Goal: Task Accomplishment & Management: Manage account settings

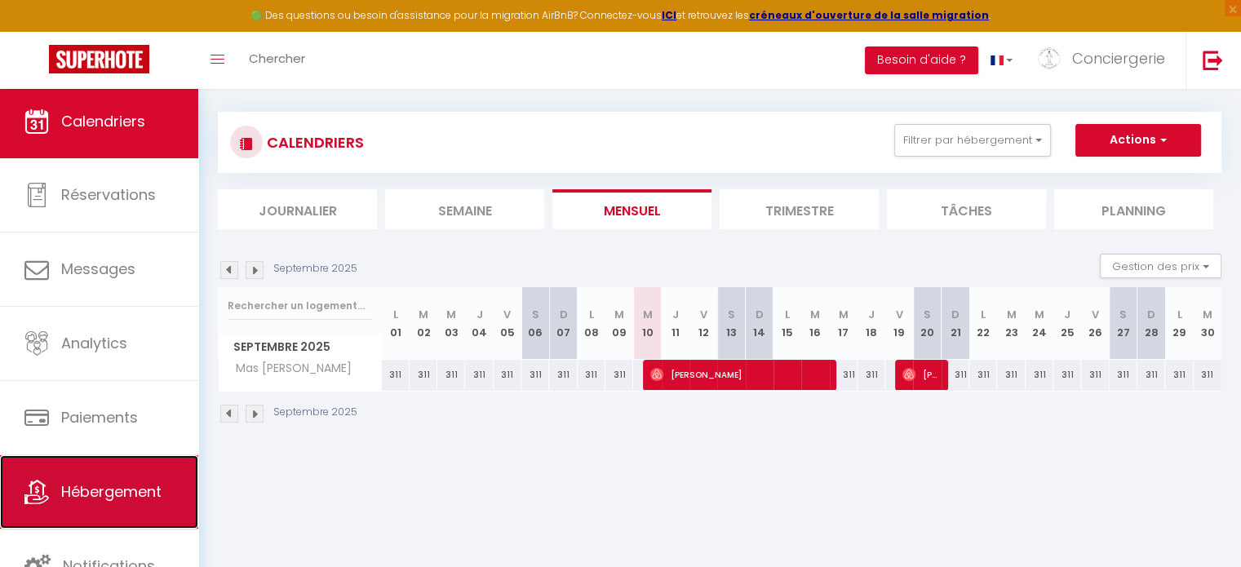
click at [104, 489] on span "Hébergement" at bounding box center [111, 491] width 100 height 20
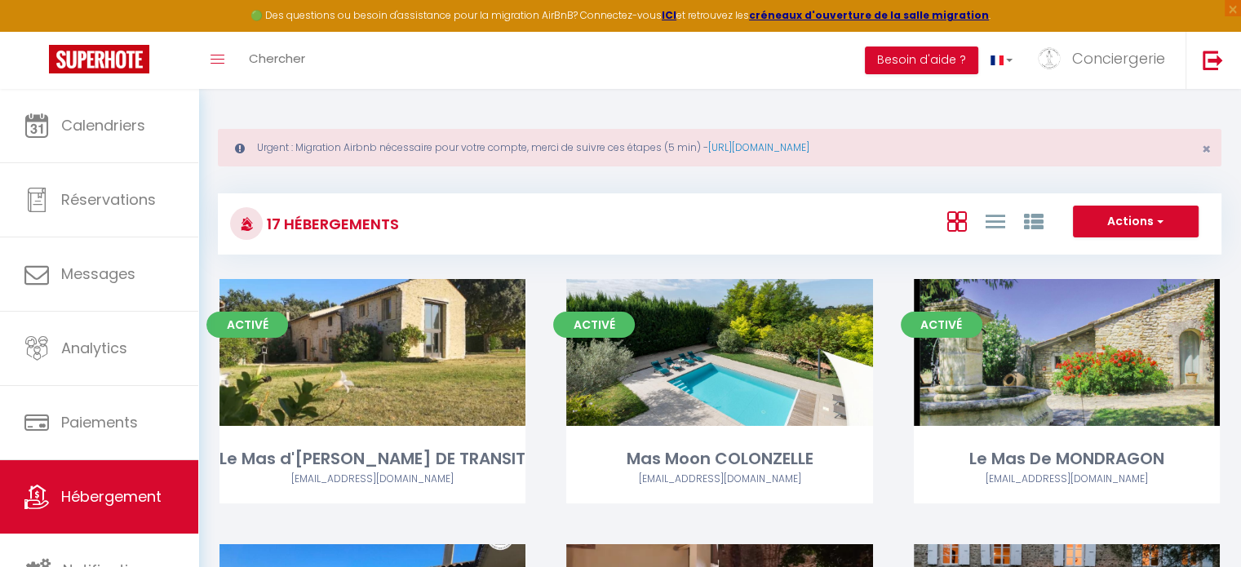
scroll to position [4, 0]
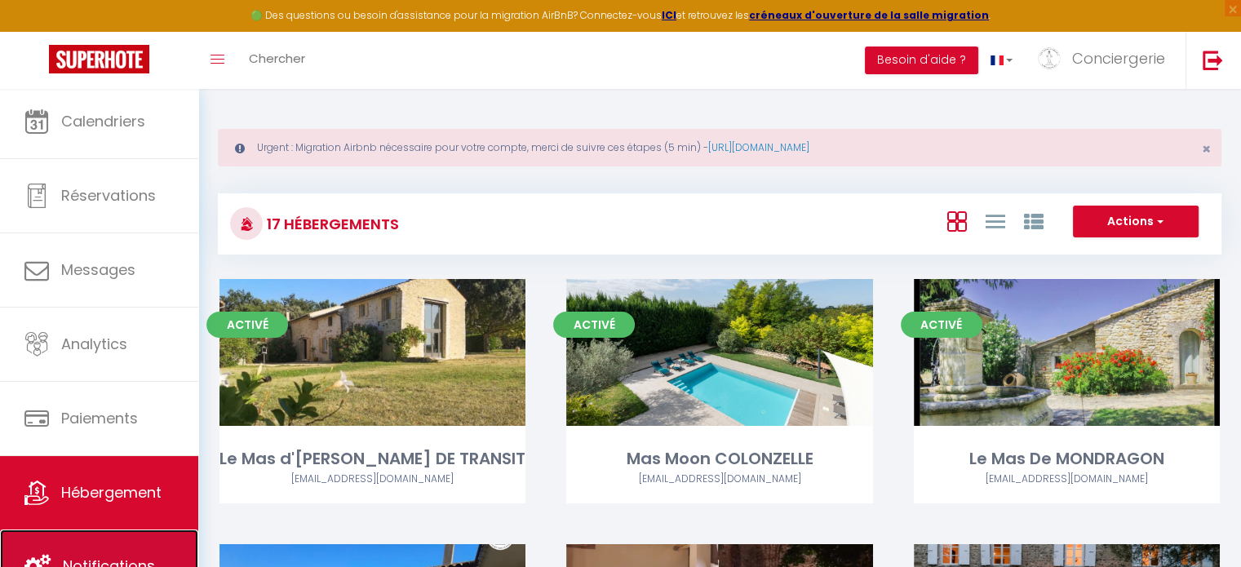
click at [104, 530] on link "Notifications" at bounding box center [99, 566] width 198 height 73
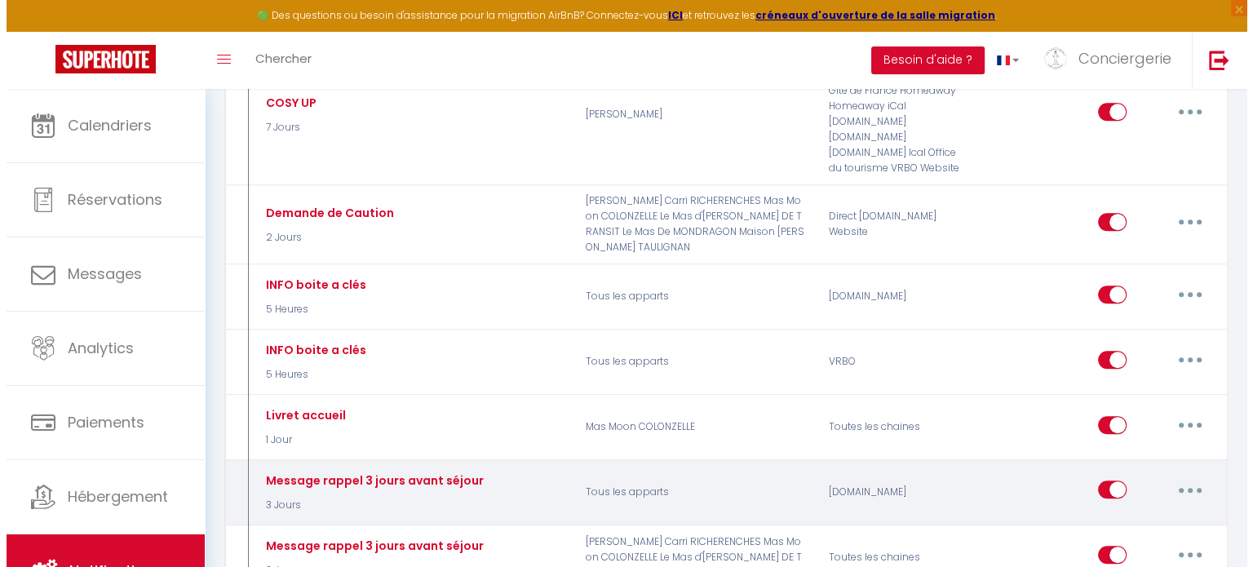
scroll to position [1142, 0]
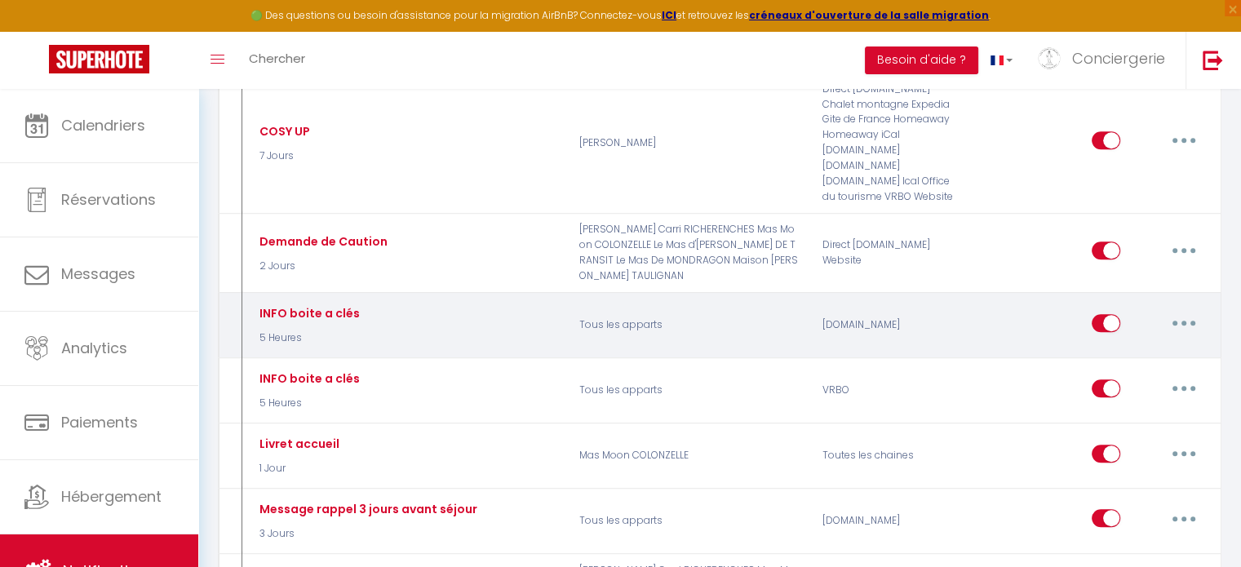
click at [497, 302] on div "INFO boite a clés 5 Heures" at bounding box center [407, 325] width 324 height 47
click at [1175, 310] on button "button" at bounding box center [1184, 323] width 46 height 26
click at [1149, 346] on link "Editer" at bounding box center [1141, 360] width 121 height 28
type input "INFO boite a clés"
select select "5 Heures"
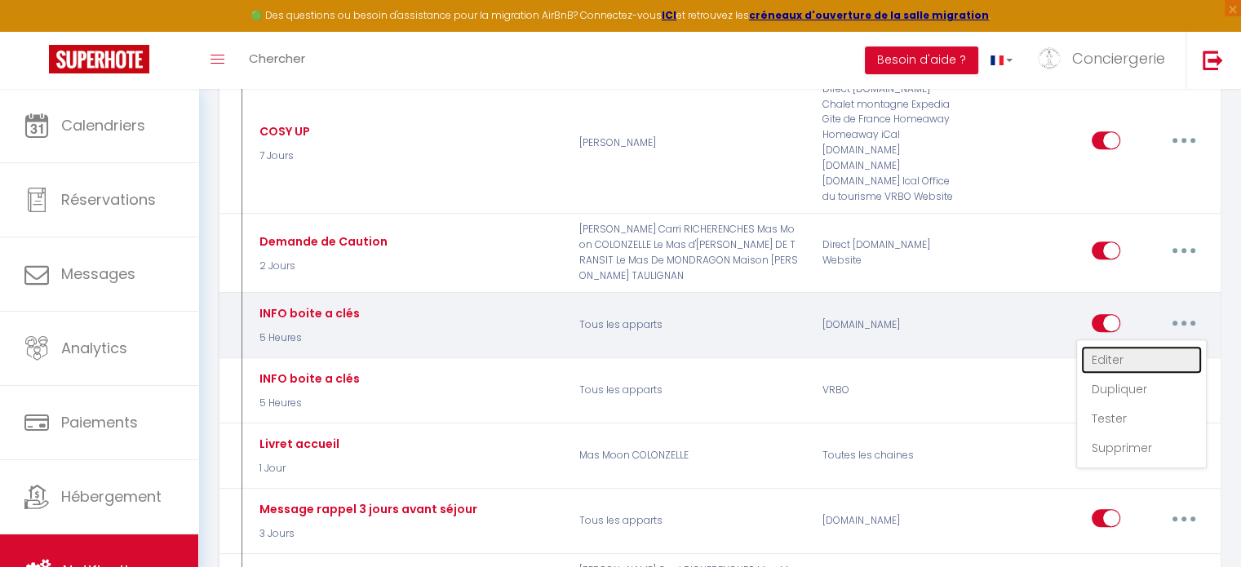
select select "if_deposit_is_paid"
checkbox input "true"
checkbox input "false"
radio input "true"
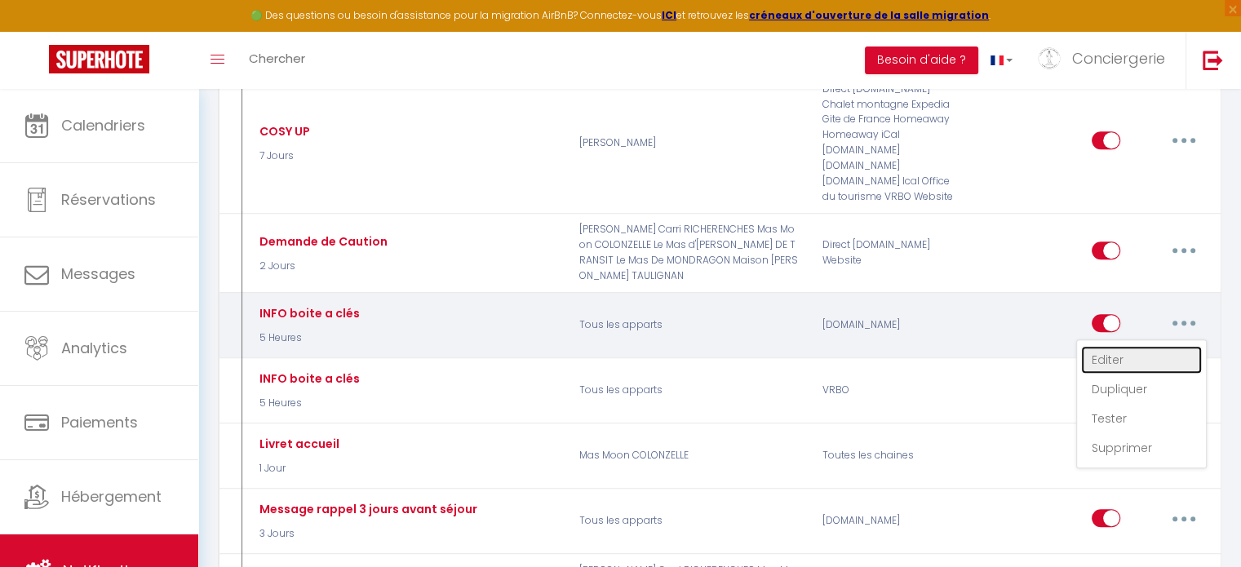
type input "Informations boite à clés"
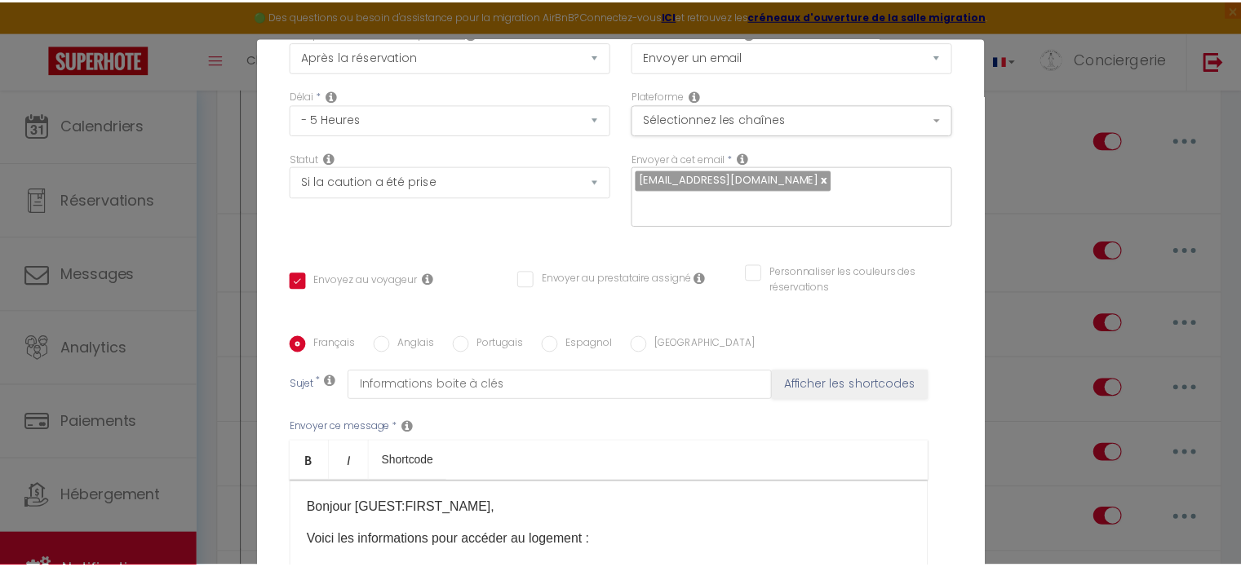
scroll to position [0, 0]
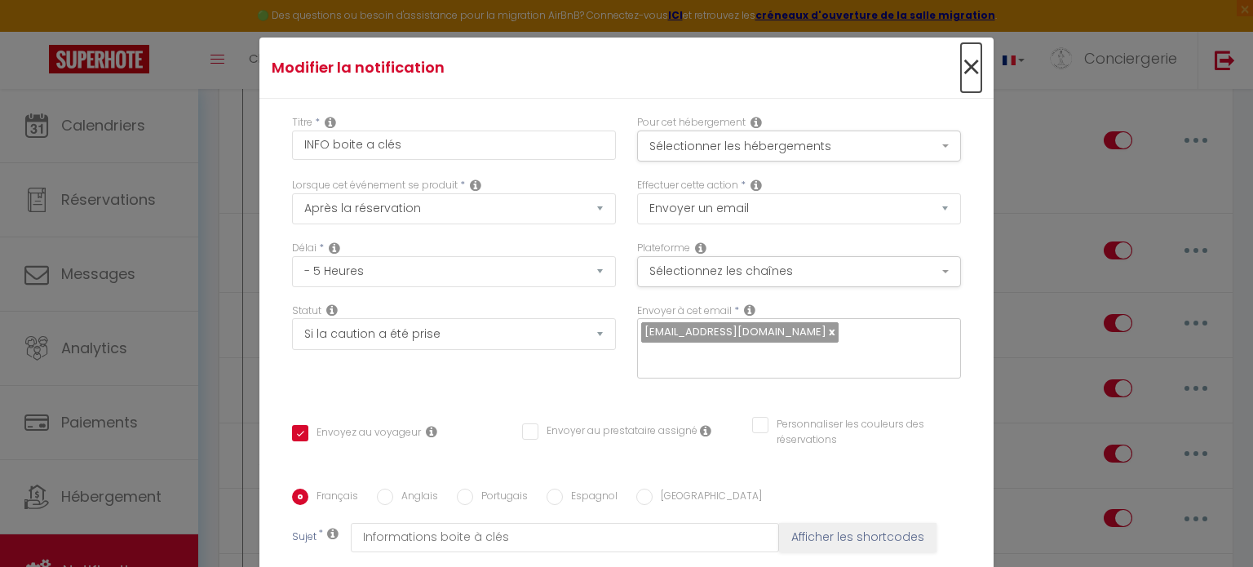
click at [961, 81] on span "×" at bounding box center [971, 67] width 20 height 49
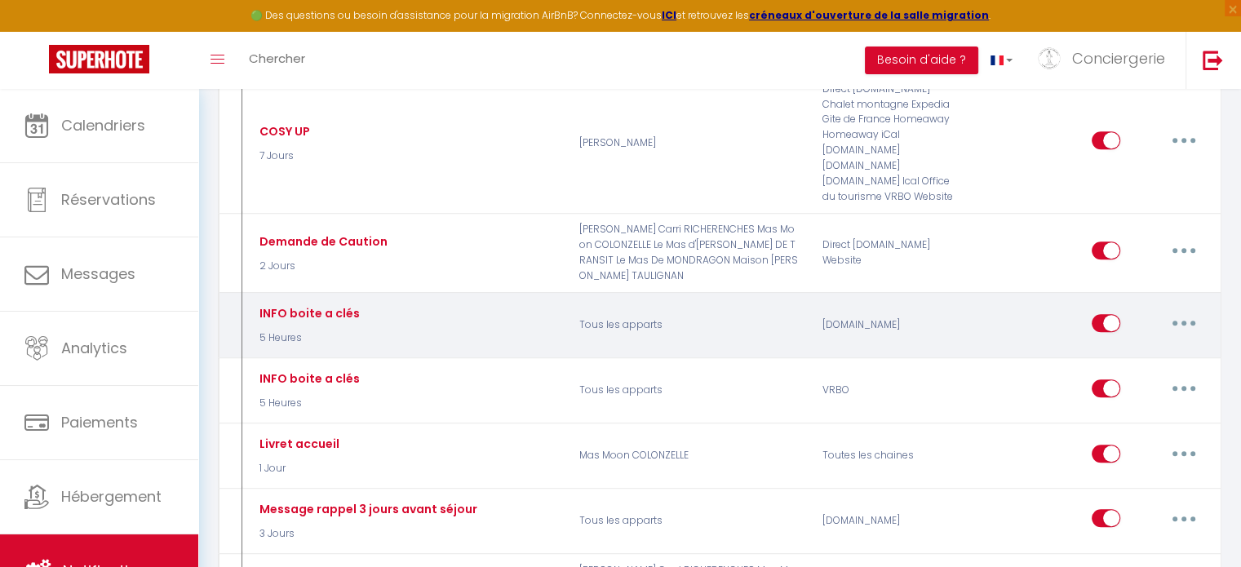
click at [1101, 314] on input "checkbox" at bounding box center [1106, 326] width 29 height 24
checkbox input "false"
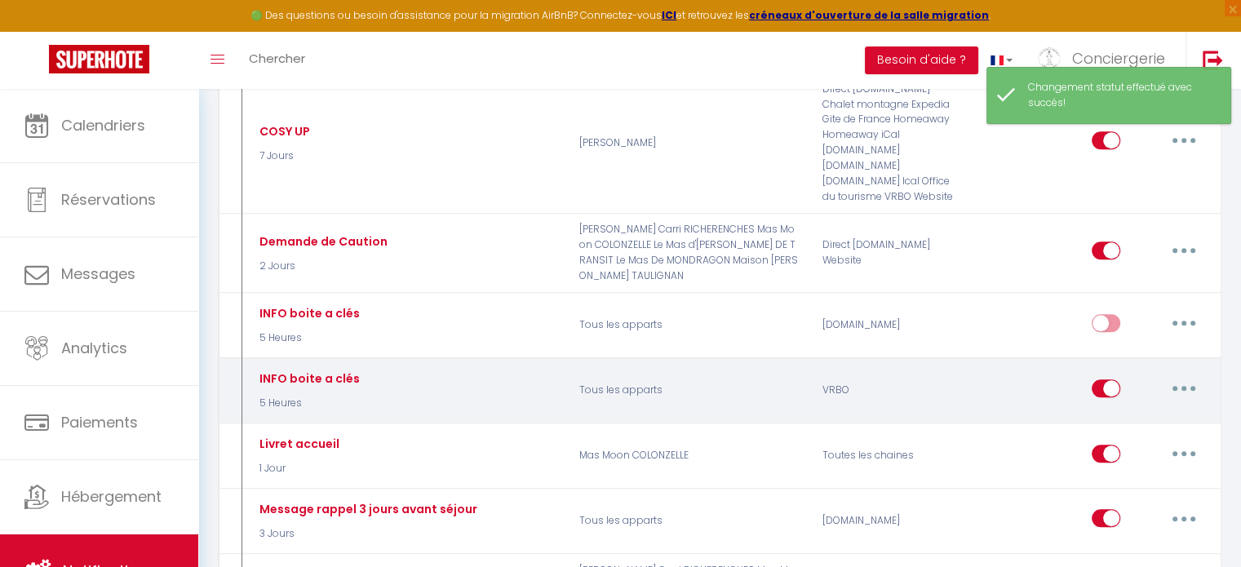
click at [1102, 379] on input "checkbox" at bounding box center [1106, 391] width 29 height 24
checkbox input "false"
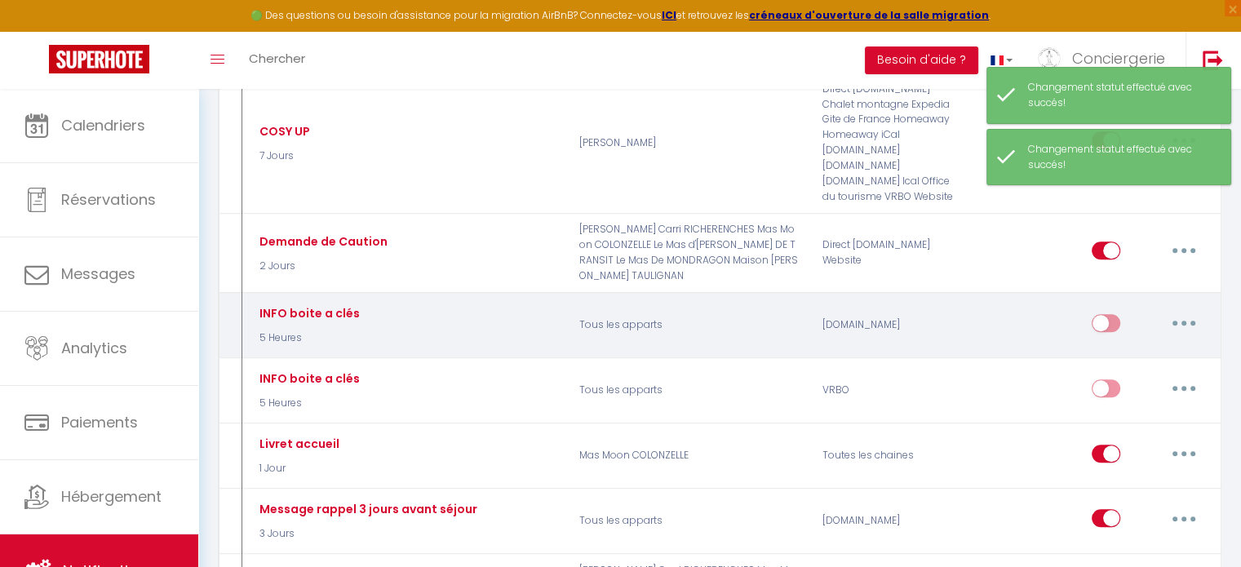
click at [1181, 310] on button "button" at bounding box center [1184, 323] width 46 height 26
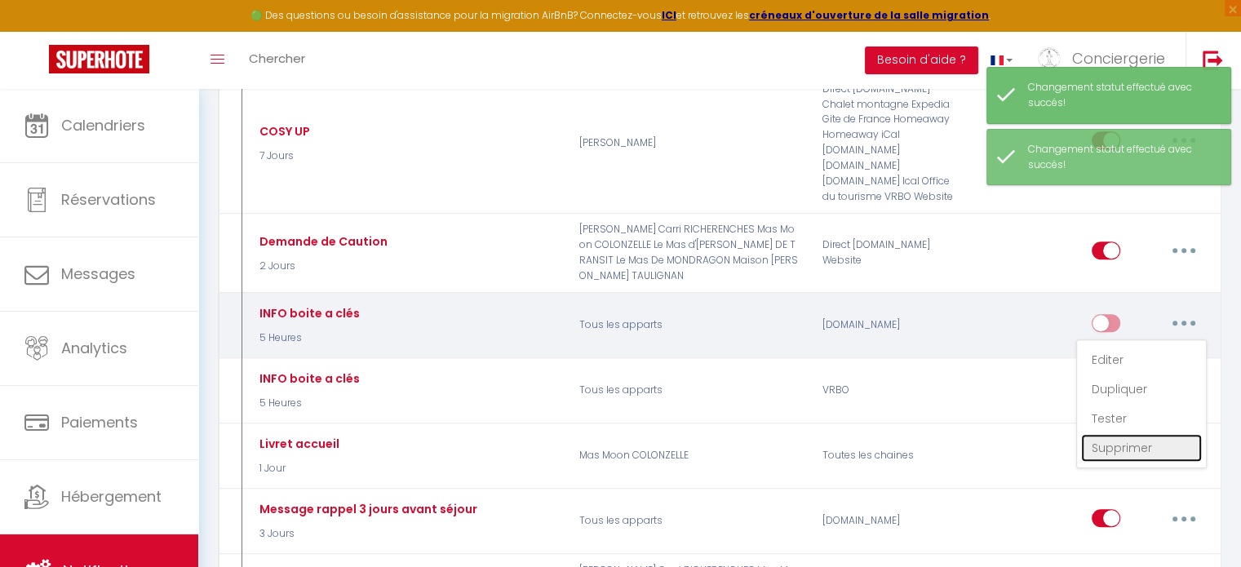
click at [1129, 434] on link "Supprimer" at bounding box center [1141, 448] width 121 height 28
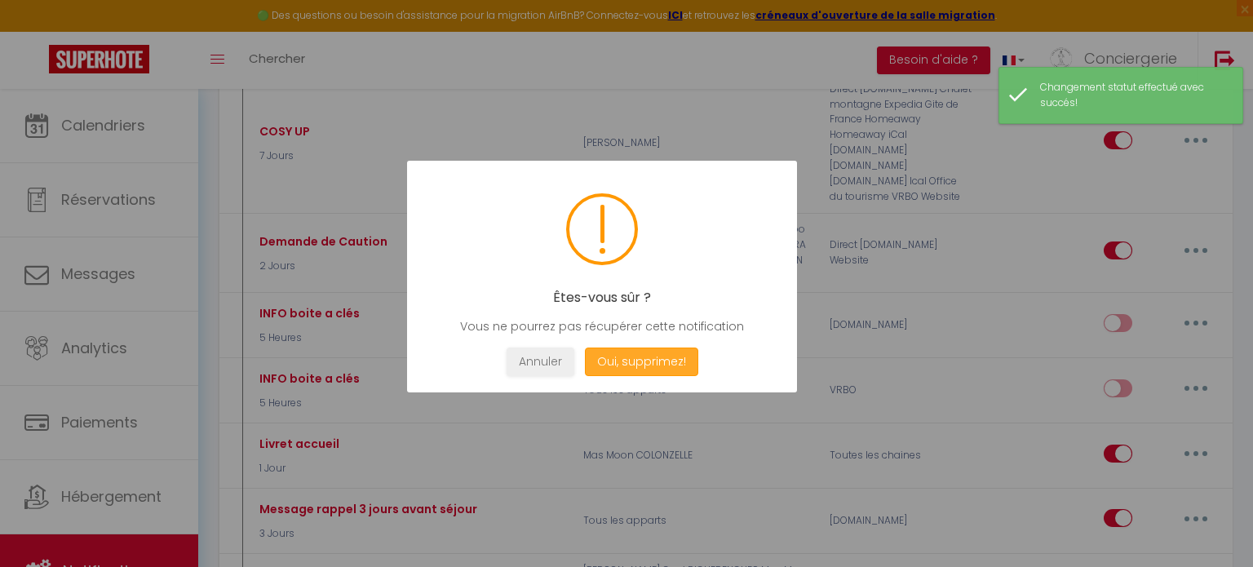
click at [656, 366] on button "Oui, supprimez!" at bounding box center [641, 362] width 113 height 29
checkbox input "false"
checkbox input "true"
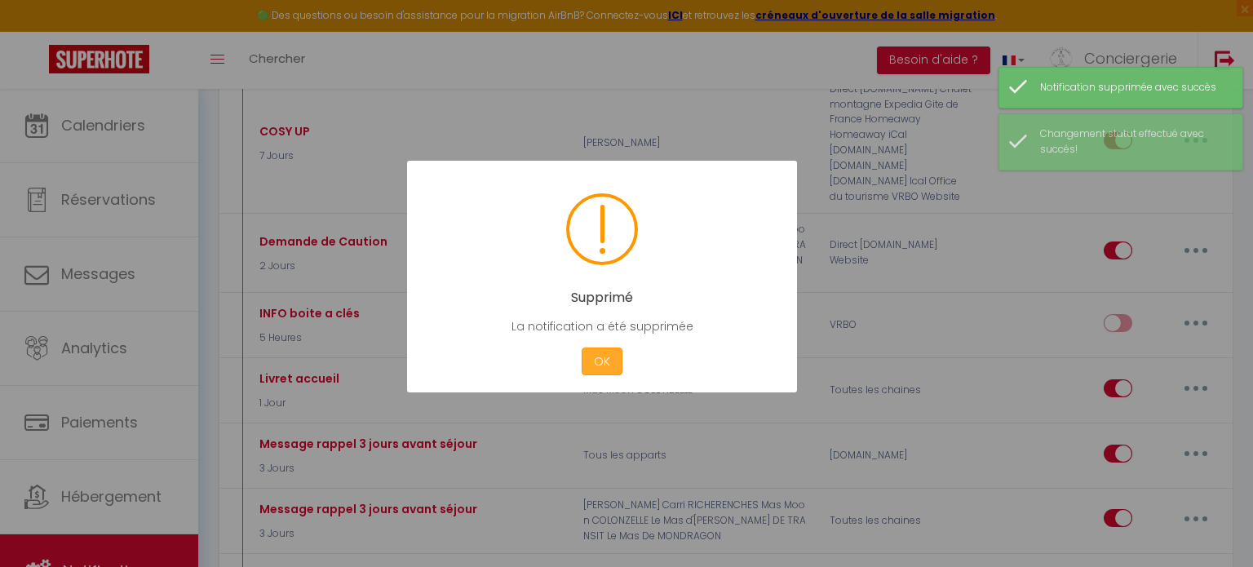
click at [610, 354] on button "OK" at bounding box center [602, 362] width 41 height 29
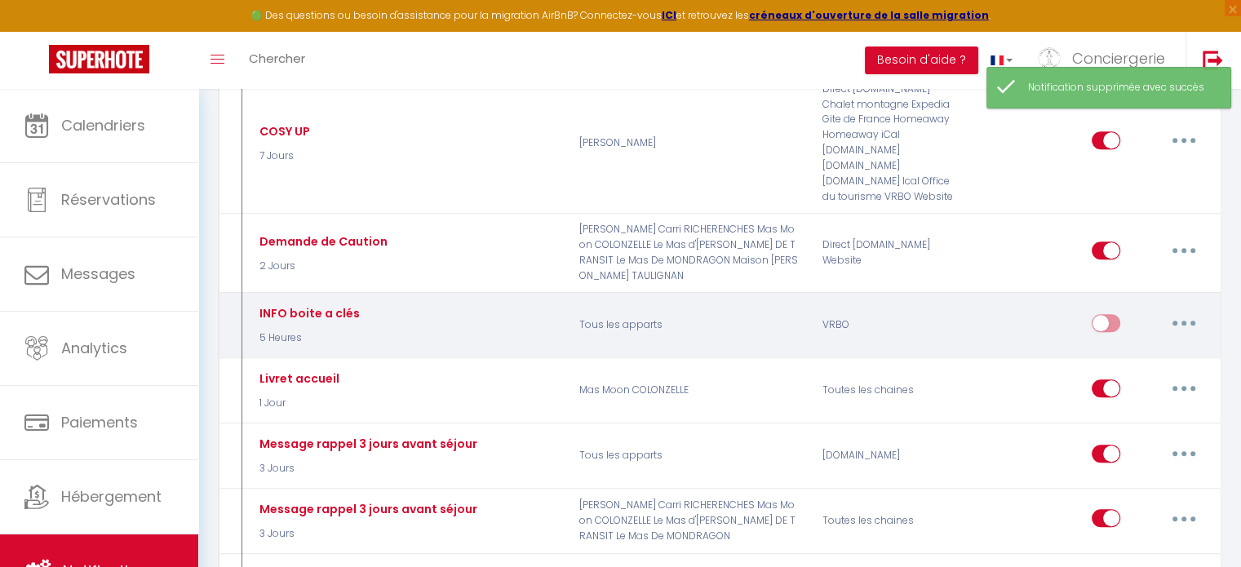
click at [1195, 310] on button "button" at bounding box center [1184, 323] width 46 height 26
click at [1113, 434] on link "Supprimer" at bounding box center [1141, 448] width 121 height 28
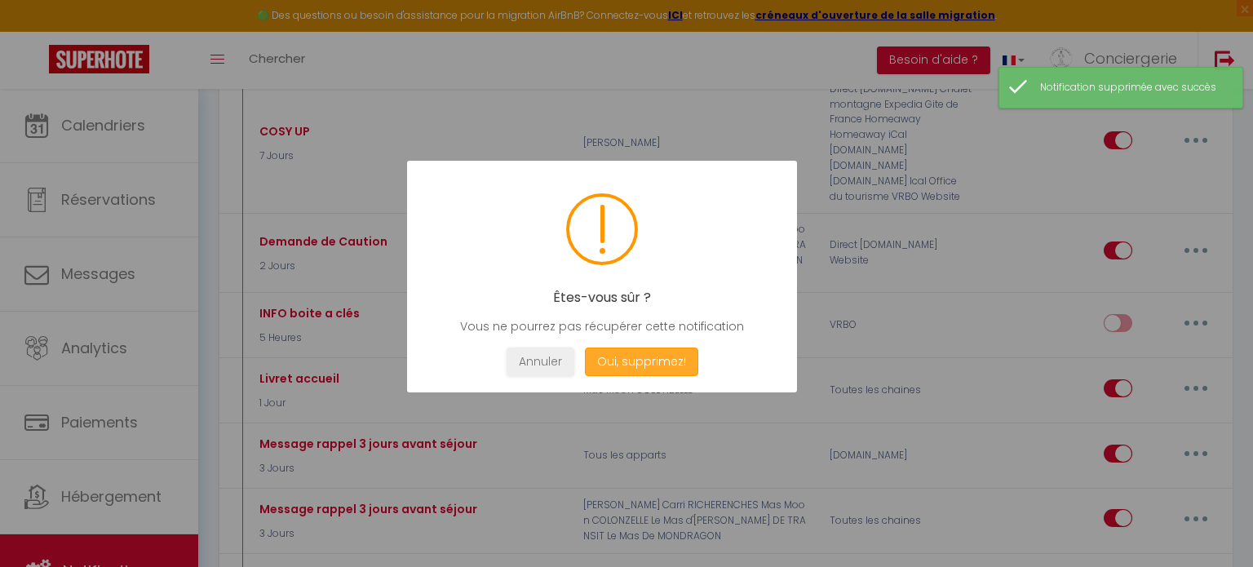
click at [662, 366] on button "Oui, supprimez!" at bounding box center [641, 362] width 113 height 29
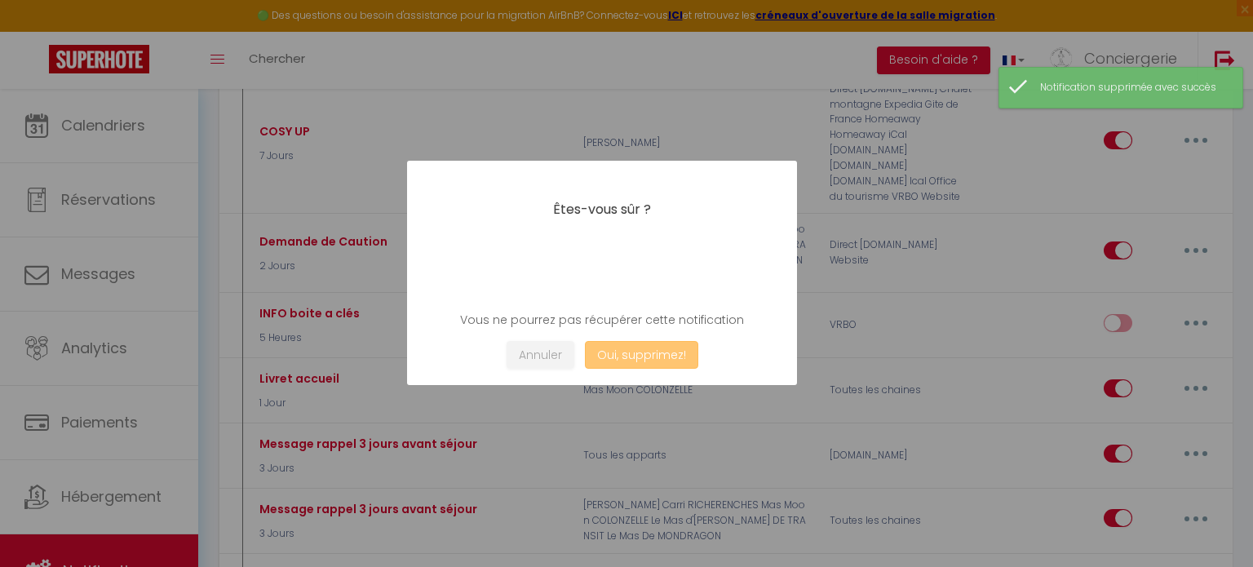
checkbox input "true"
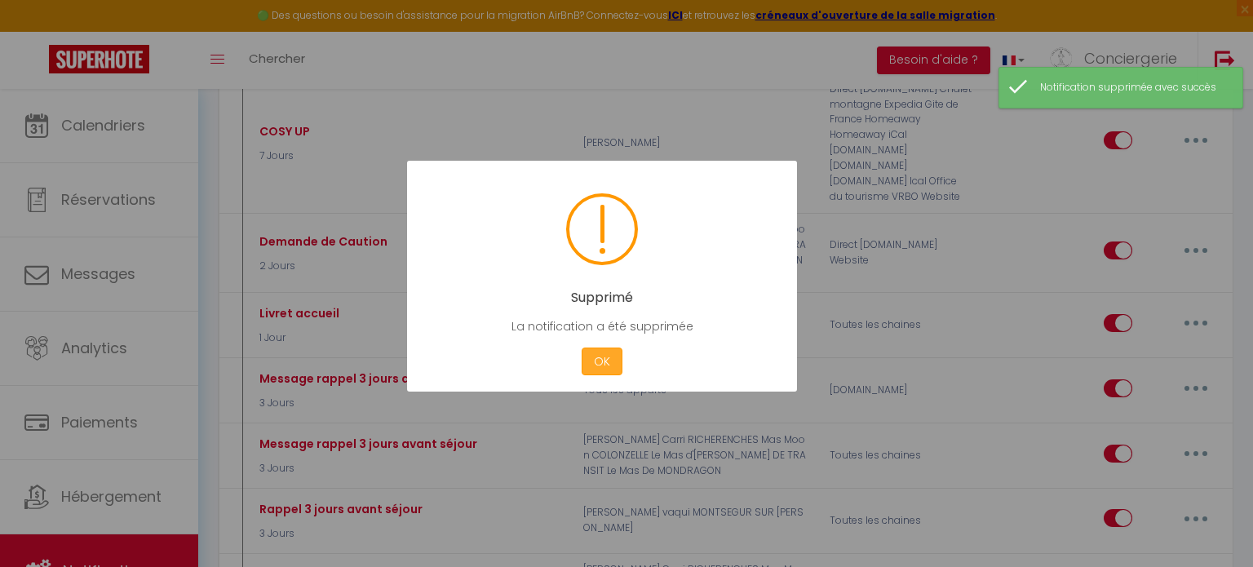
click at [609, 354] on button "OK" at bounding box center [602, 362] width 41 height 29
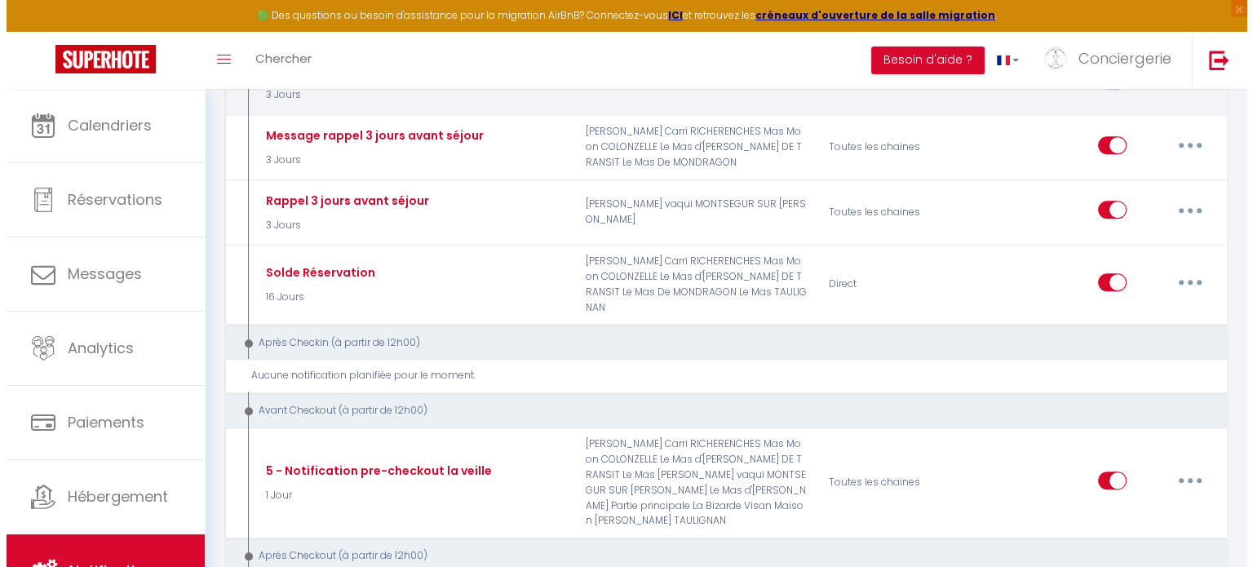
scroll to position [1469, 0]
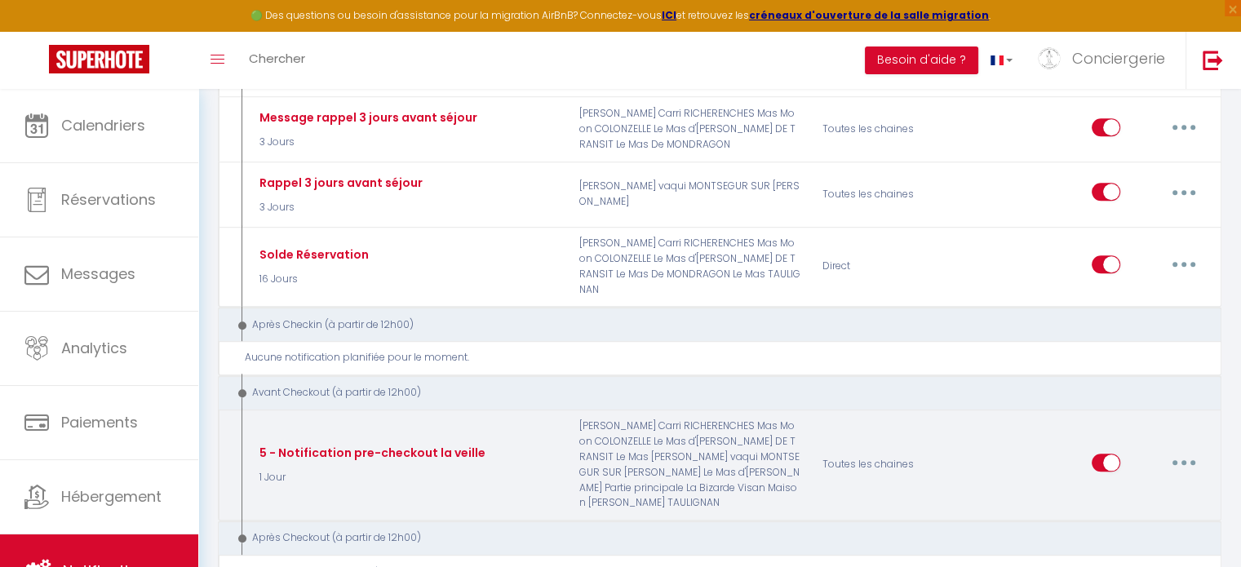
click at [542, 419] on div "5 - Notification pre-checkout la veille 1 Jour" at bounding box center [407, 465] width 324 height 92
click at [1198, 450] on button "button" at bounding box center [1184, 463] width 46 height 26
click at [1151, 485] on link "Editer" at bounding box center [1141, 499] width 121 height 28
type input "5 - Notification pre-checkout la veille"
select select "4"
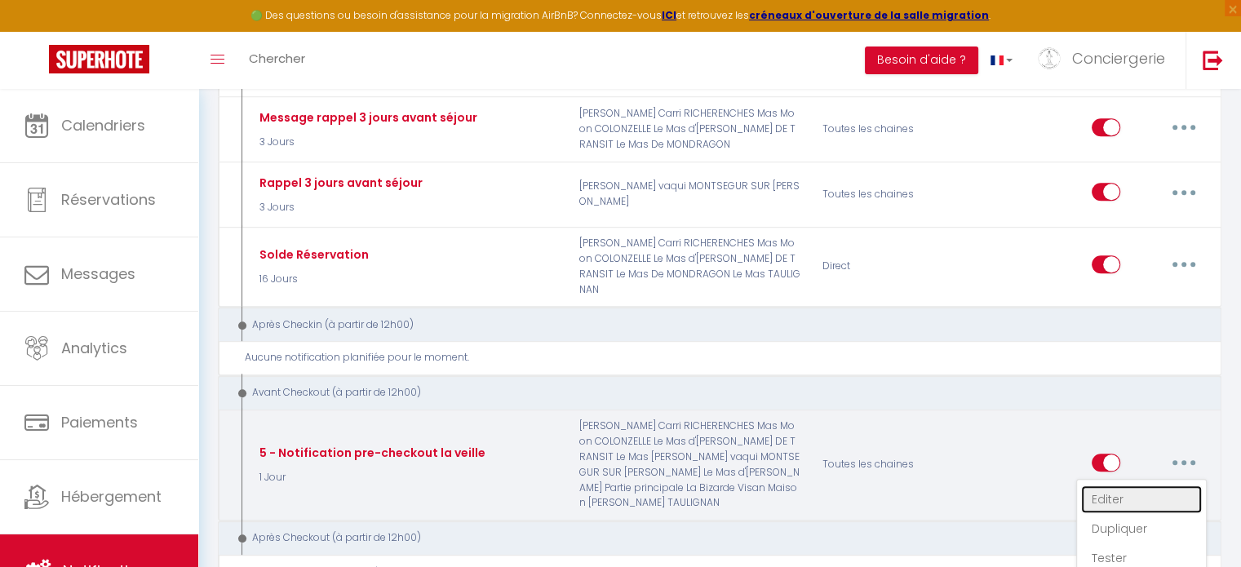
select select "1 Jour"
select select "if_booking_is_paid"
checkbox input "true"
checkbox input "false"
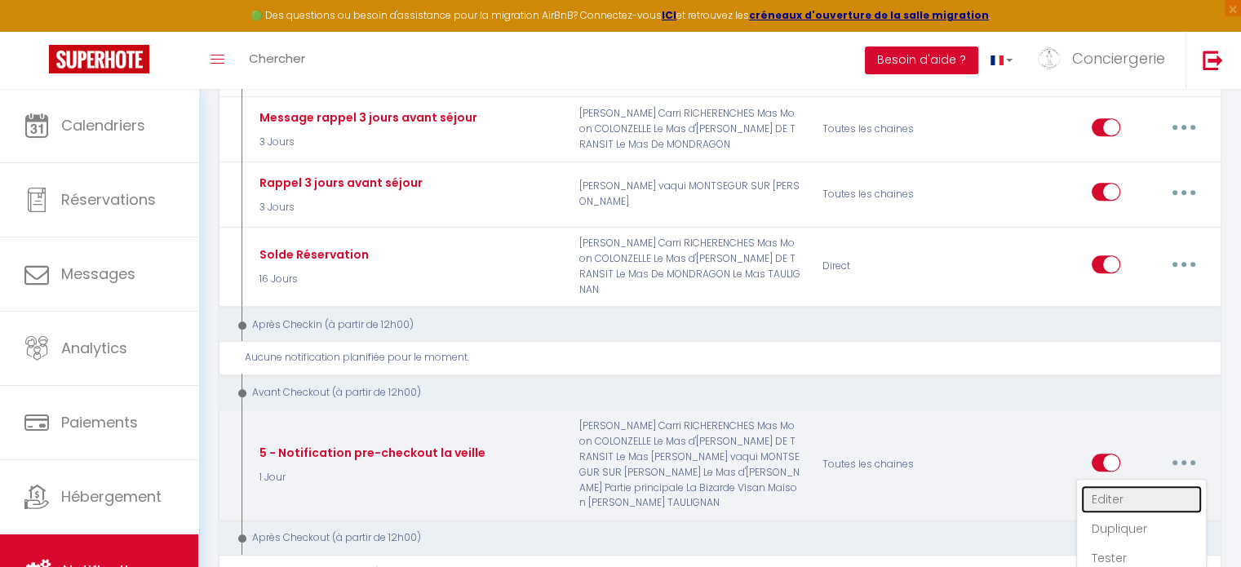
radio input "true"
type input "Procédure pour votre départ - [RENTAL:NAME] - [GUEST:FIRST_NAME] [GUEST:NAME]"
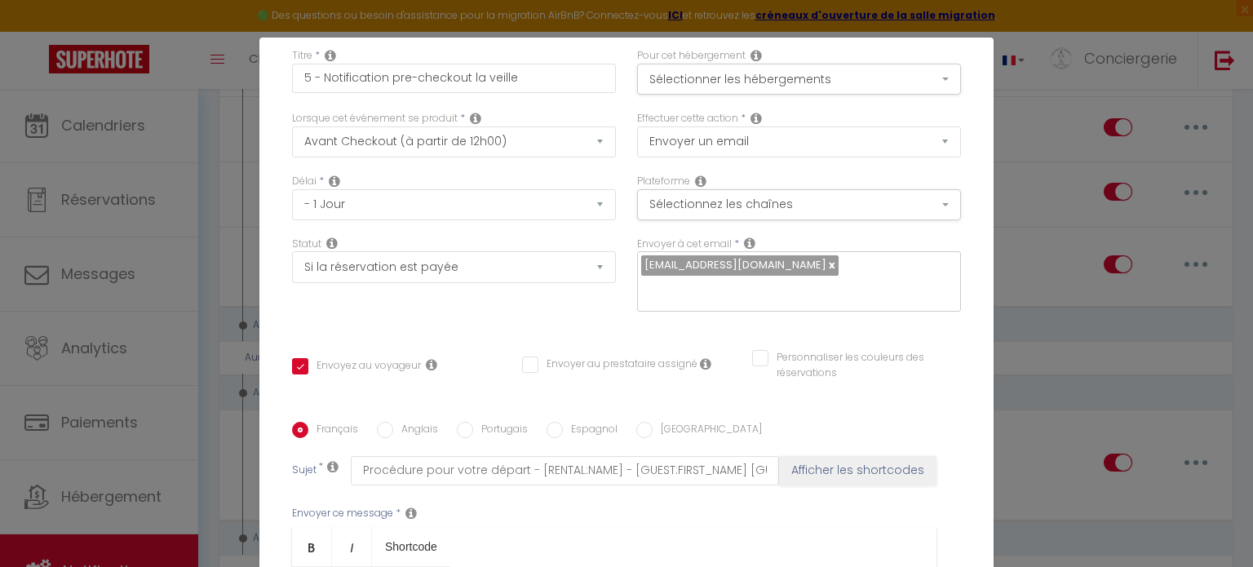
scroll to position [39, 0]
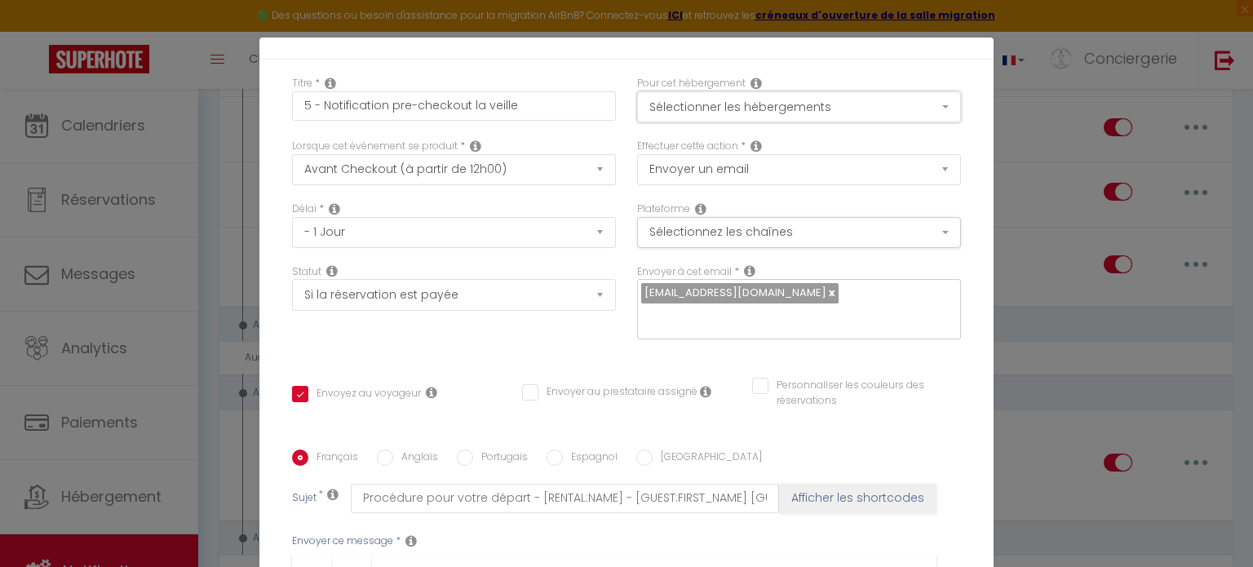
click at [695, 104] on button "Sélectionner les hébergements" at bounding box center [799, 106] width 324 height 31
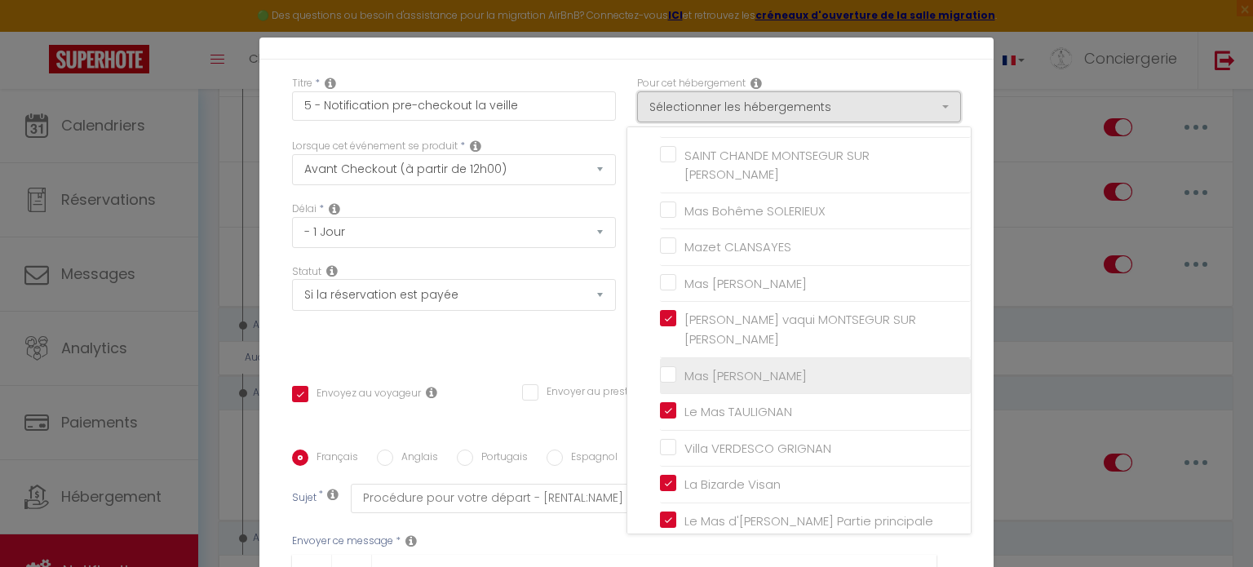
scroll to position [277, 0]
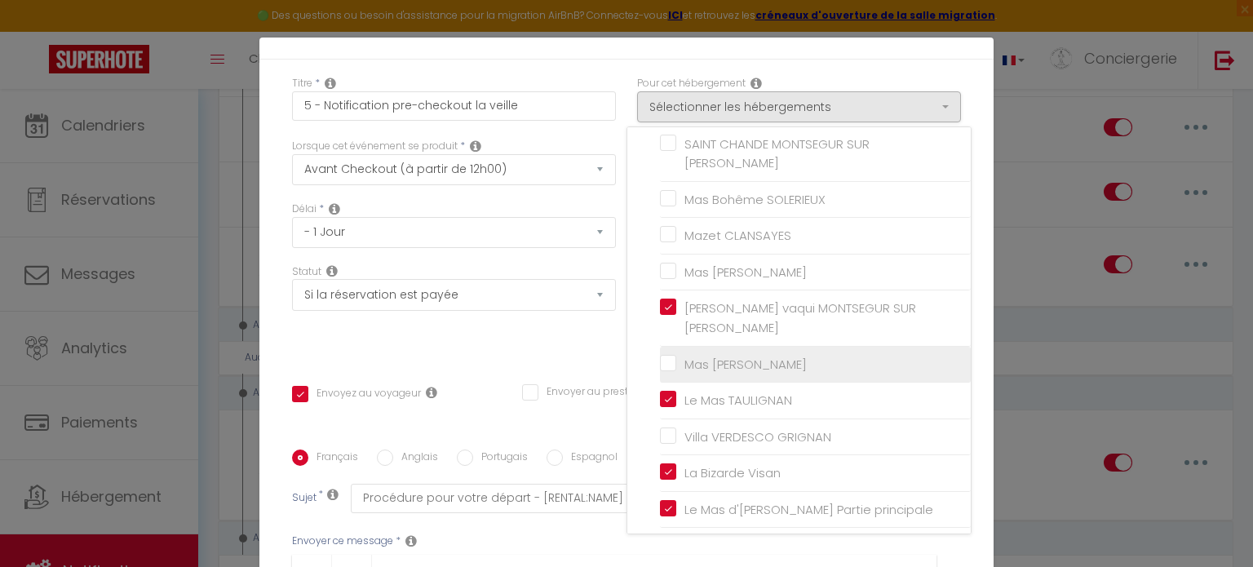
click at [660, 356] on input "Mas [PERSON_NAME]" at bounding box center [815, 364] width 311 height 16
checkbox input "true"
checkbox input "false"
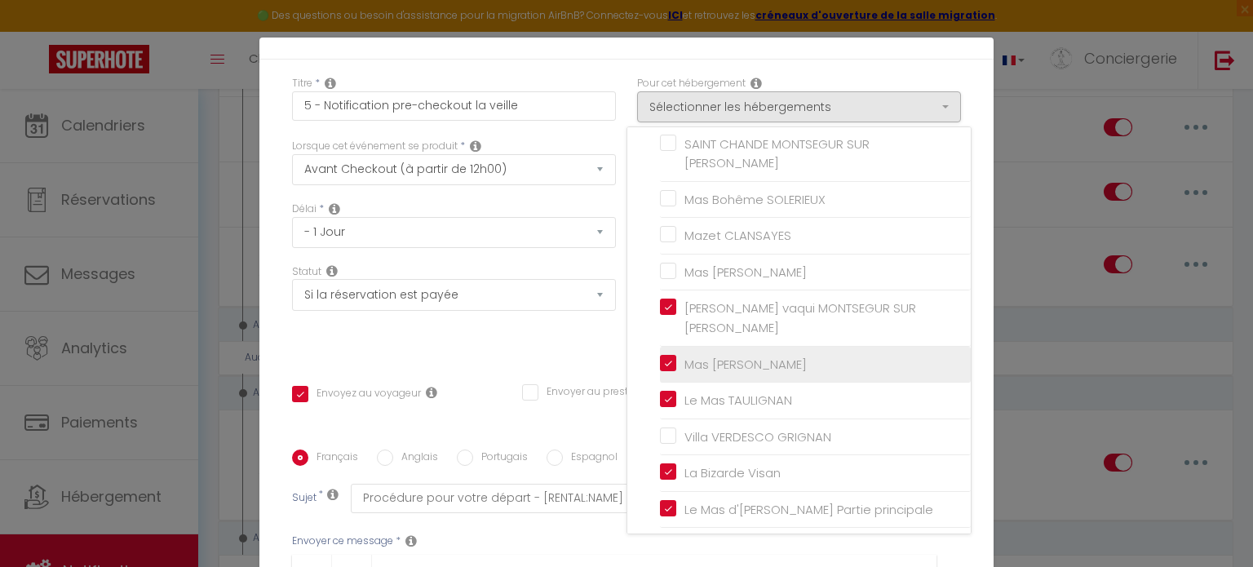
checkbox input "false"
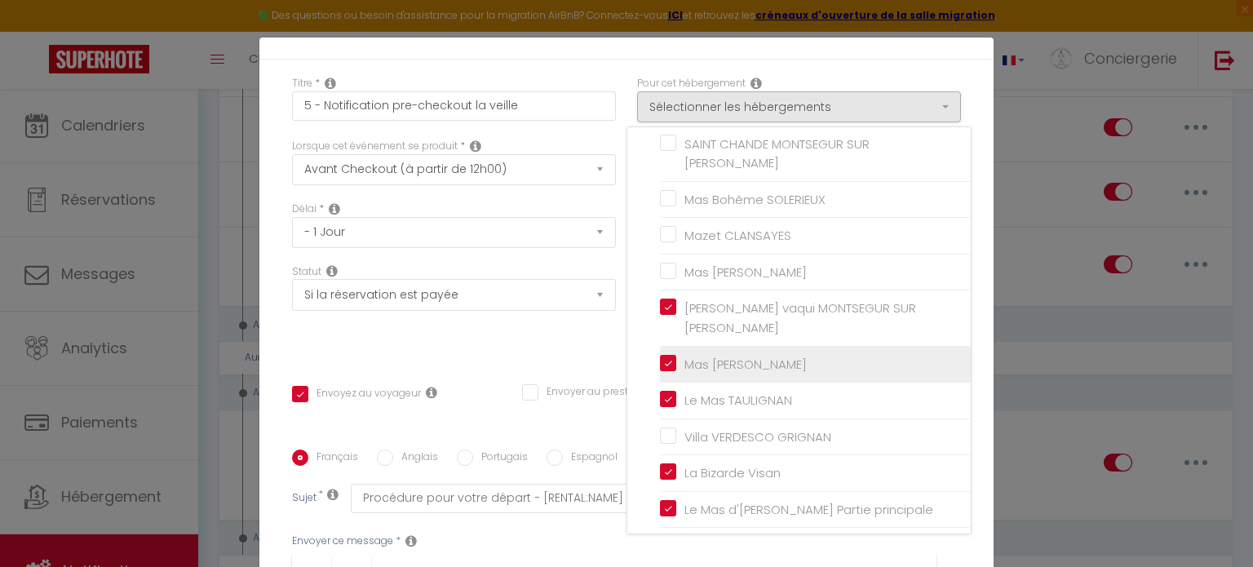
checkbox input "false"
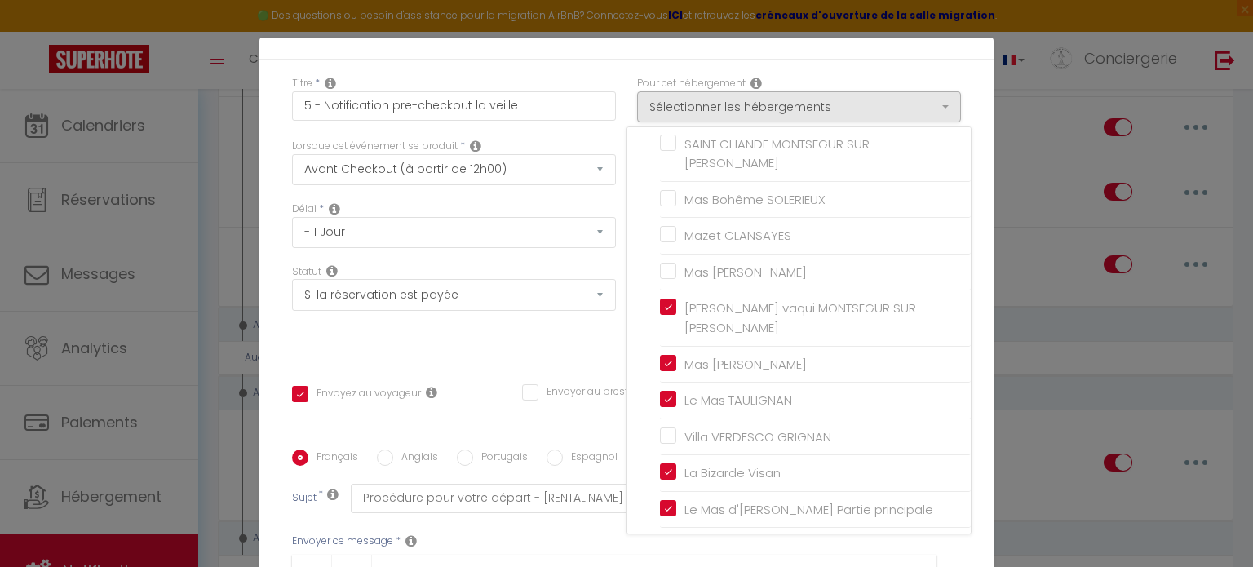
click at [568, 346] on div "Statut Aucun Si la réservation est payée Si réservation non payée Si la caution…" at bounding box center [453, 310] width 345 height 92
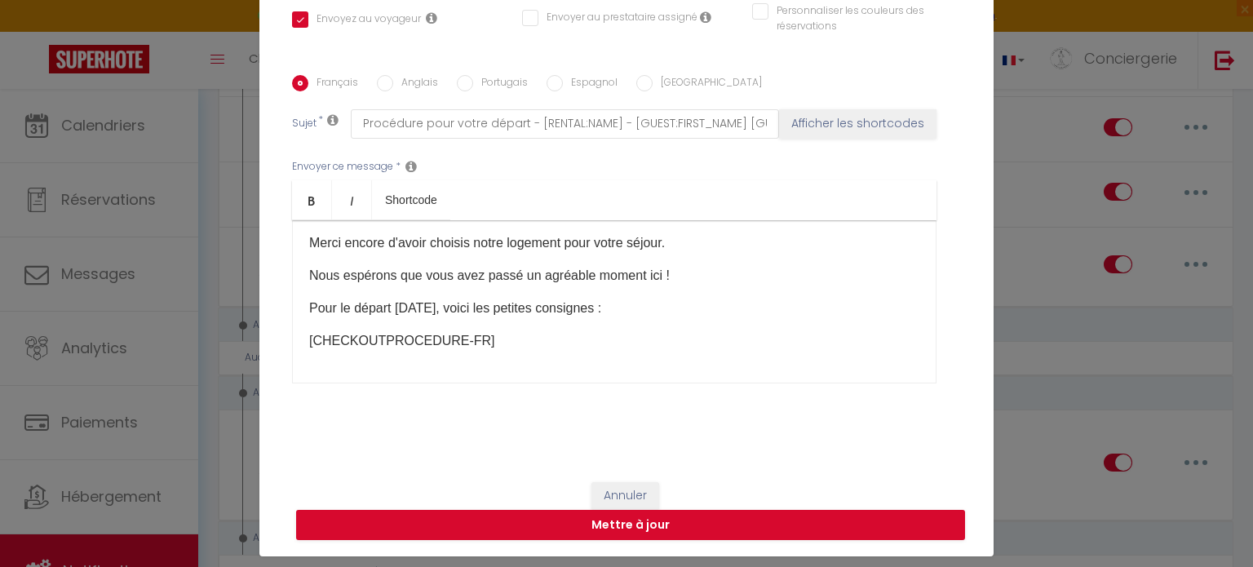
scroll to position [74, 0]
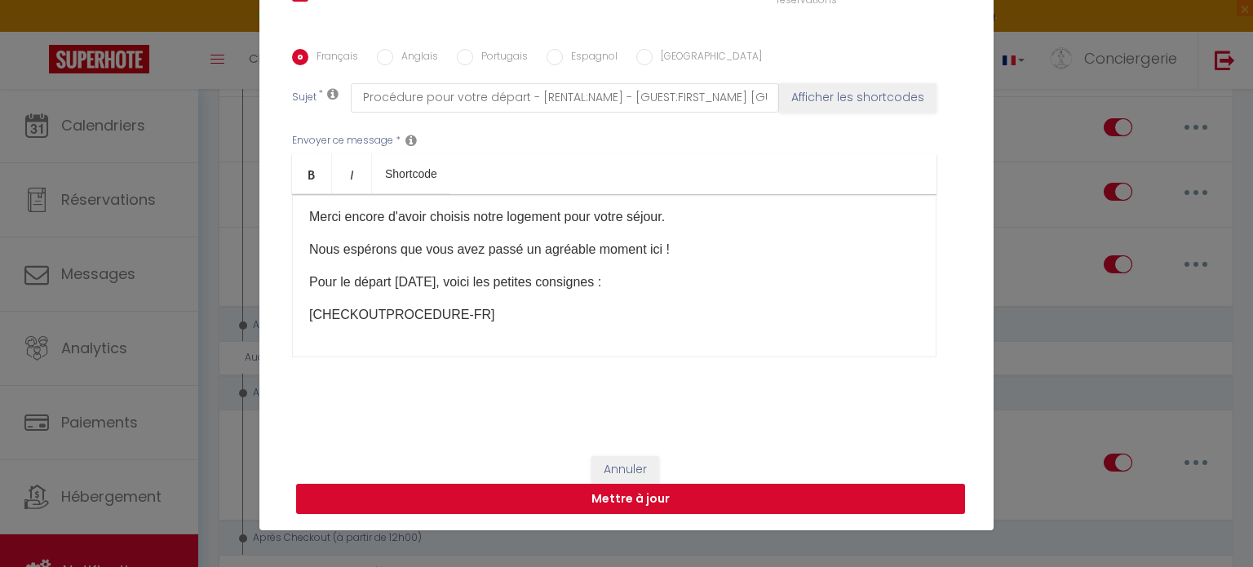
click at [741, 497] on button "Mettre à jour" at bounding box center [630, 499] width 669 height 31
checkbox input "true"
checkbox input "false"
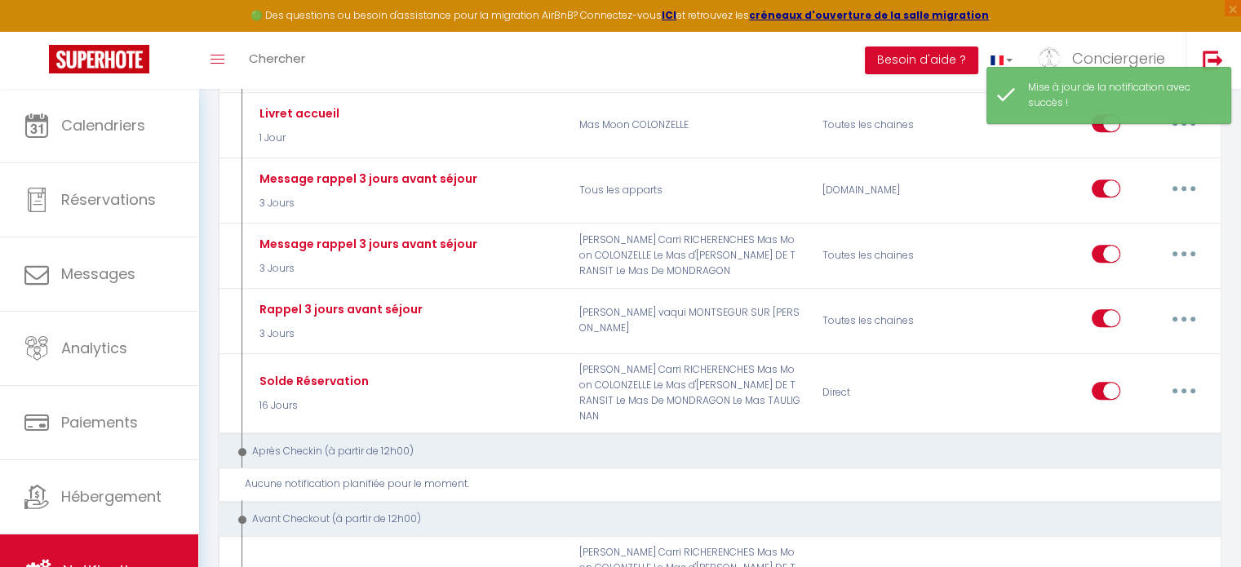
scroll to position [1305, 0]
